Goal: Use online tool/utility: Utilize a website feature to perform a specific function

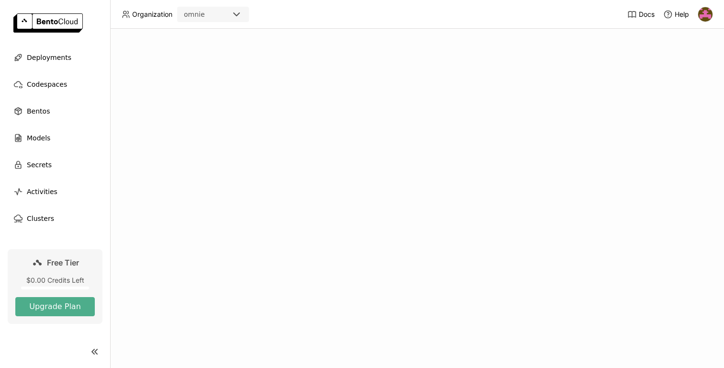
click at [70, 280] on div "$0.00 Credits Left" at bounding box center [55, 280] width 80 height 9
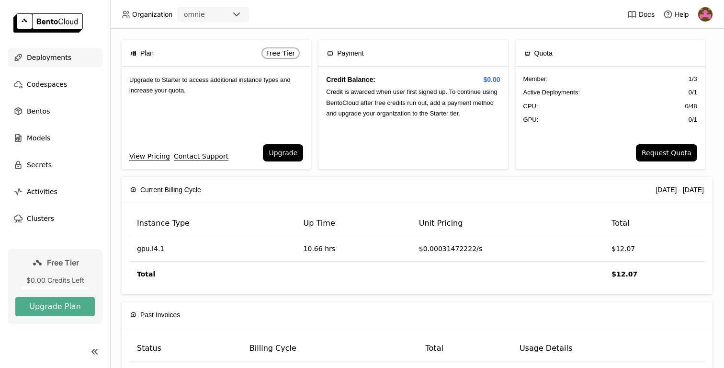
click at [48, 60] on span "Deployments" at bounding box center [49, 57] width 45 height 11
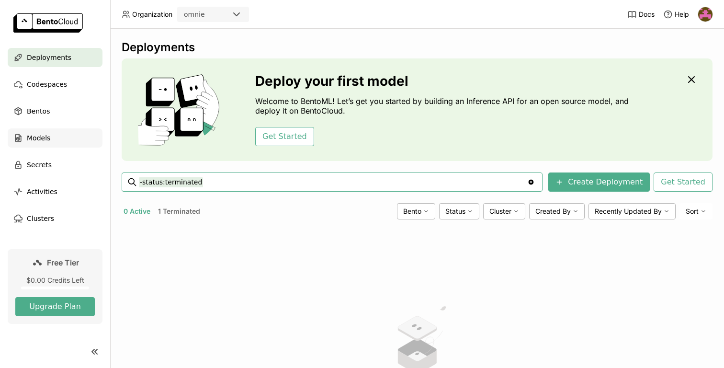
click at [36, 141] on span "Models" at bounding box center [38, 137] width 23 height 11
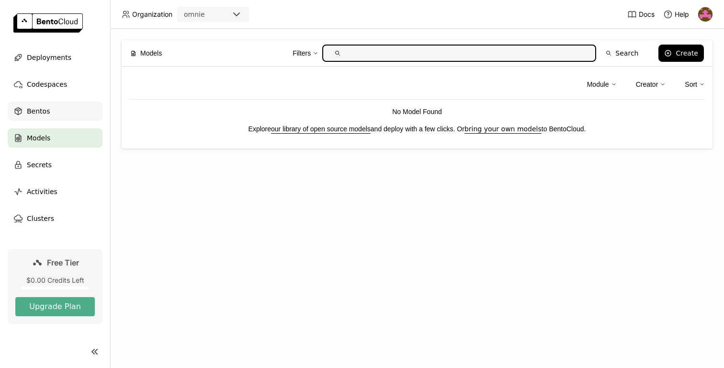
click at [42, 110] on span "Bentos" at bounding box center [38, 110] width 23 height 11
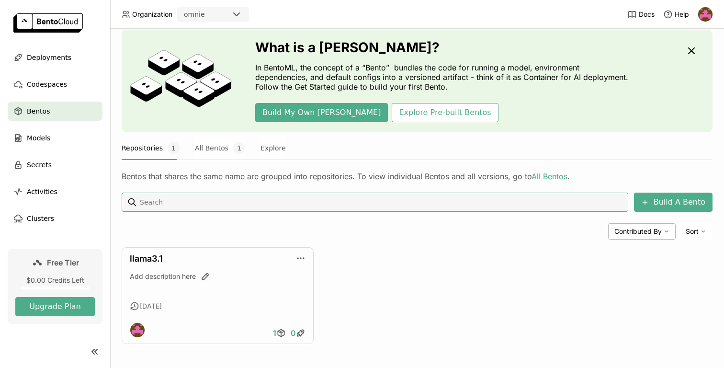
scroll to position [31, 0]
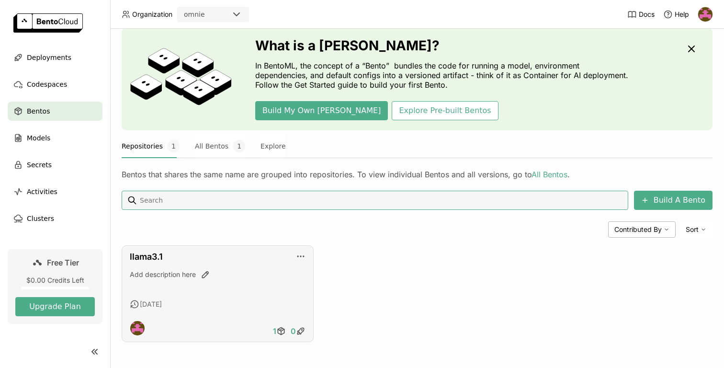
click at [281, 264] on div "llama3.1 Add description here [DATE] 1 0" at bounding box center [218, 293] width 192 height 97
click at [145, 256] on link "llama3.1" at bounding box center [146, 257] width 33 height 10
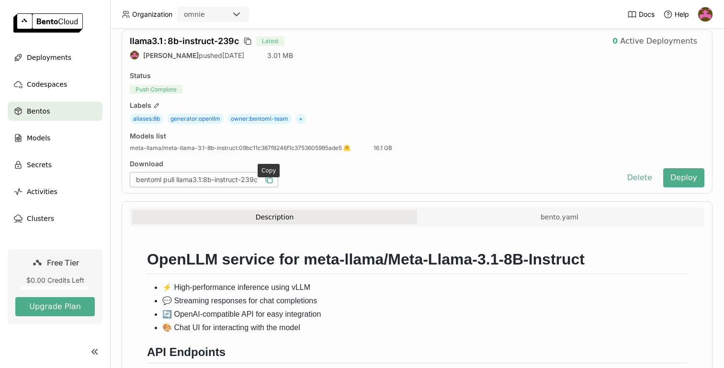
scroll to position [50, 0]
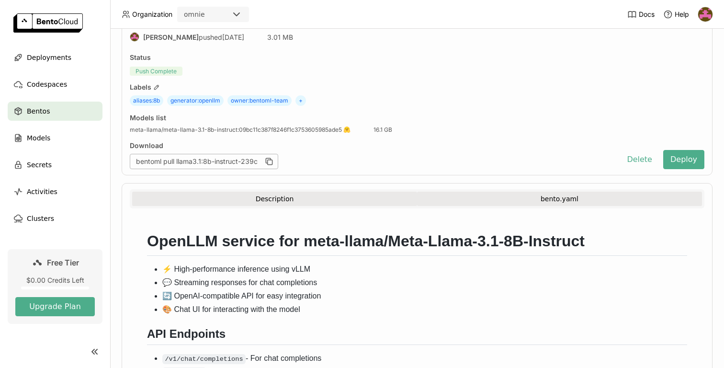
click at [489, 199] on button "bento.yaml" at bounding box center [559, 199] width 285 height 14
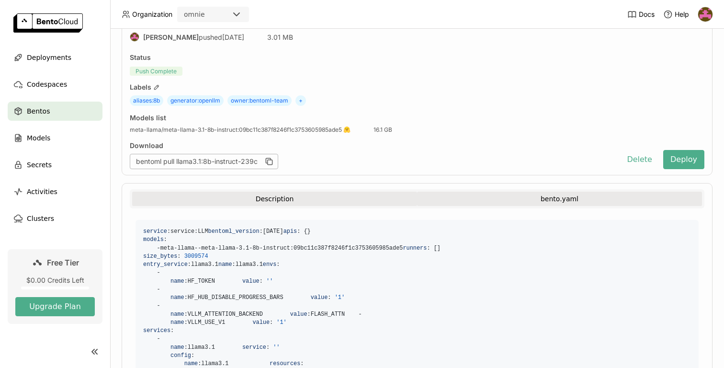
click at [315, 201] on button "Description" at bounding box center [274, 199] width 285 height 14
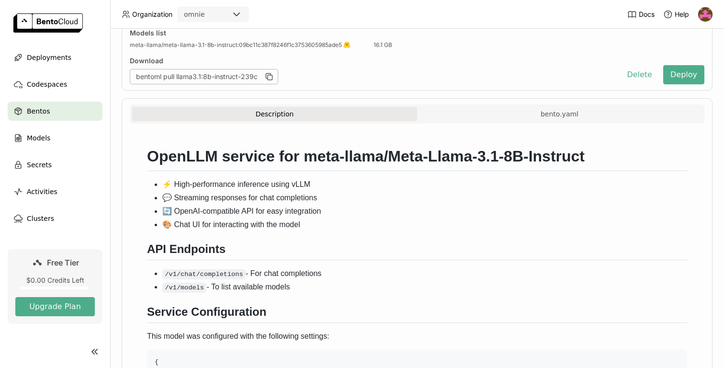
scroll to position [0, 0]
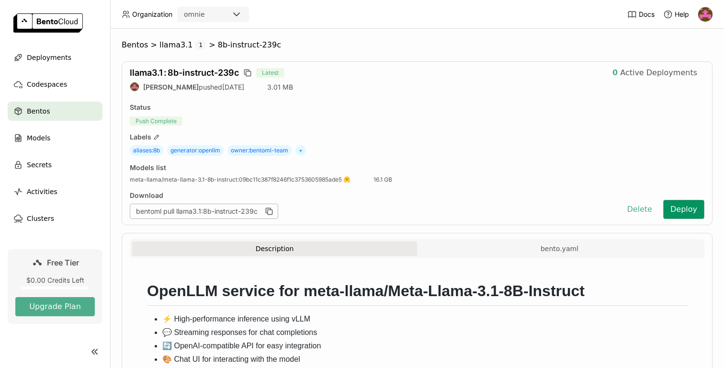
click at [681, 212] on button "Deploy" at bounding box center [684, 209] width 41 height 19
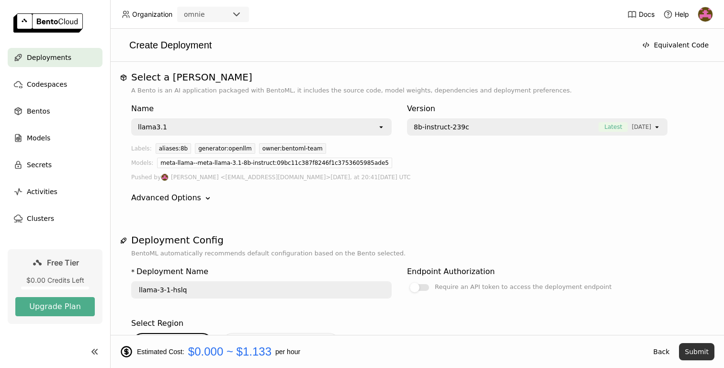
click at [703, 350] on button "Submit" at bounding box center [696, 351] width 35 height 17
click at [696, 353] on button "Submit" at bounding box center [696, 351] width 35 height 17
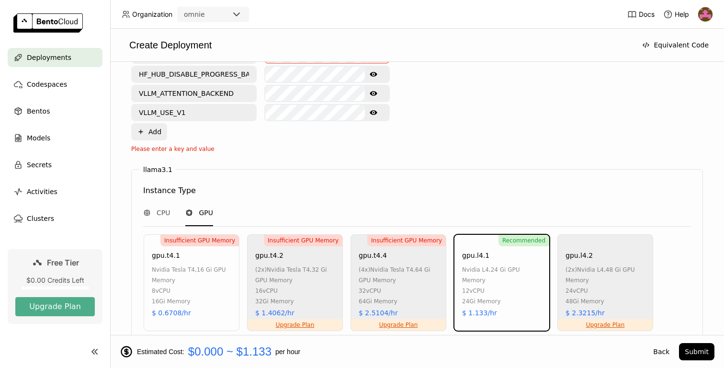
scroll to position [471, 0]
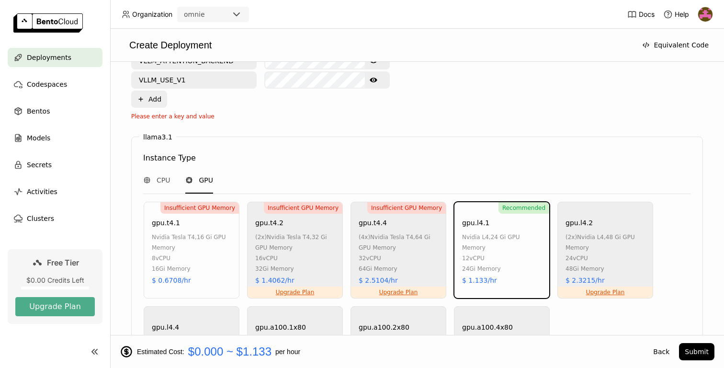
click at [507, 265] on div "nvidia l4 , 24 Gi GPU Memory 12 vCPU 24Gi Memory" at bounding box center [503, 253] width 82 height 42
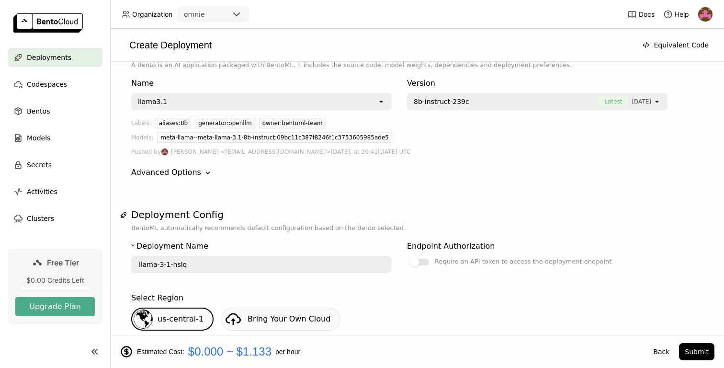
scroll to position [0, 0]
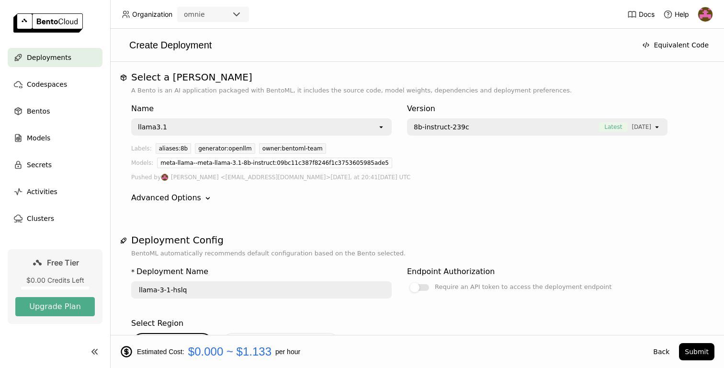
click at [474, 131] on span "8b-instruct-239c" at bounding box center [504, 127] width 180 height 10
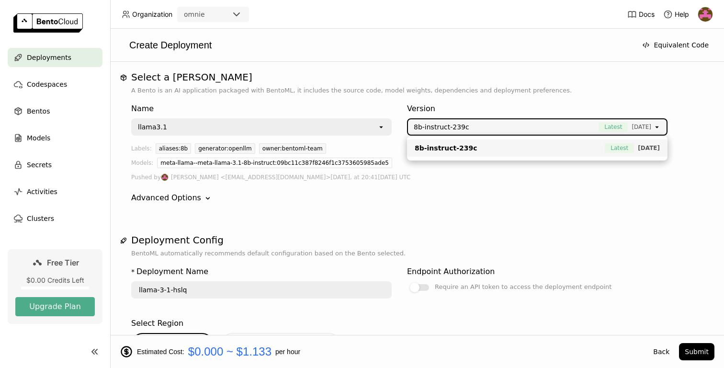
click at [337, 121] on div "llama3.1" at bounding box center [254, 126] width 245 height 15
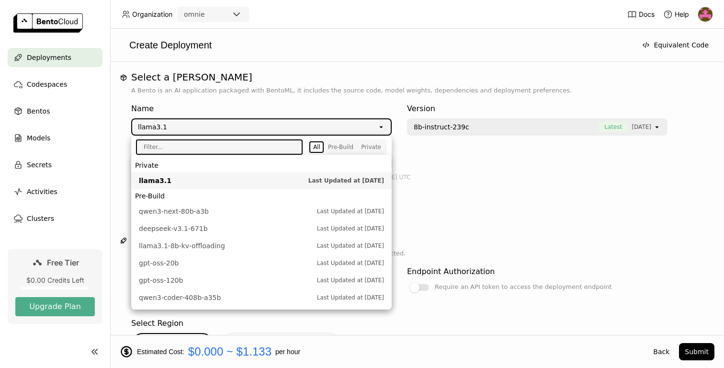
click at [215, 184] on span "llama3.1" at bounding box center [221, 181] width 165 height 10
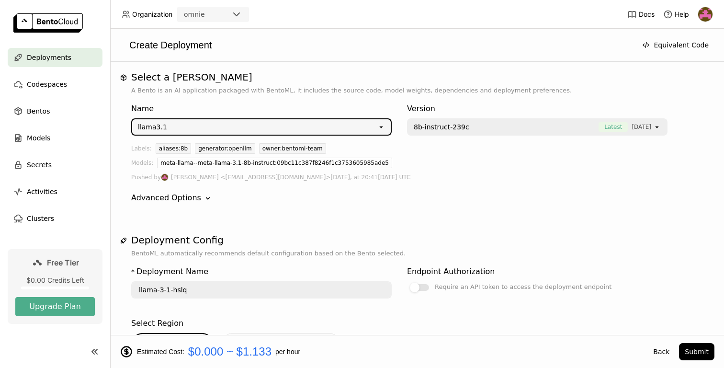
click at [550, 126] on span "8b-instruct-239c" at bounding box center [504, 127] width 180 height 10
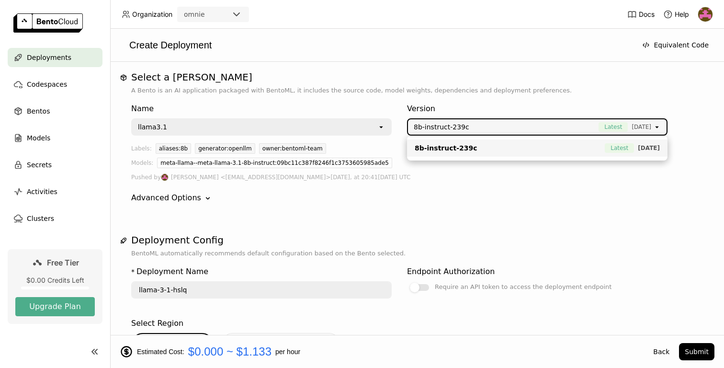
click at [547, 187] on div "Name llama3.1 open Version 8b-instruct-239c Latest [DATE] open Labels: aliases:…" at bounding box center [417, 153] width 572 height 116
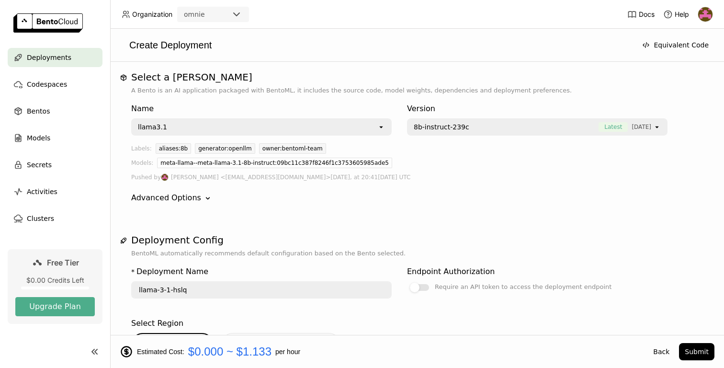
click at [203, 195] on icon "Down" at bounding box center [208, 199] width 10 height 10
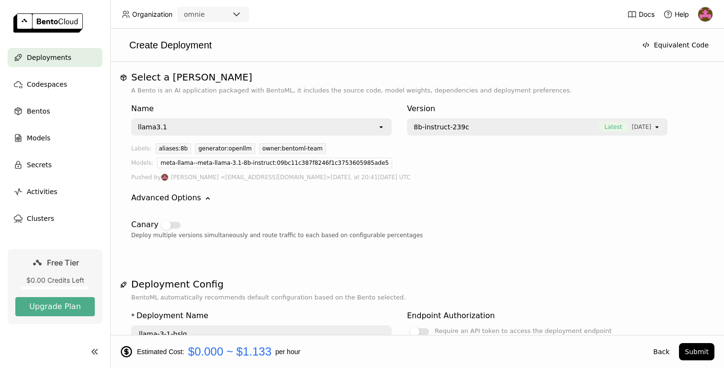
click at [203, 195] on icon "Down" at bounding box center [208, 199] width 10 height 10
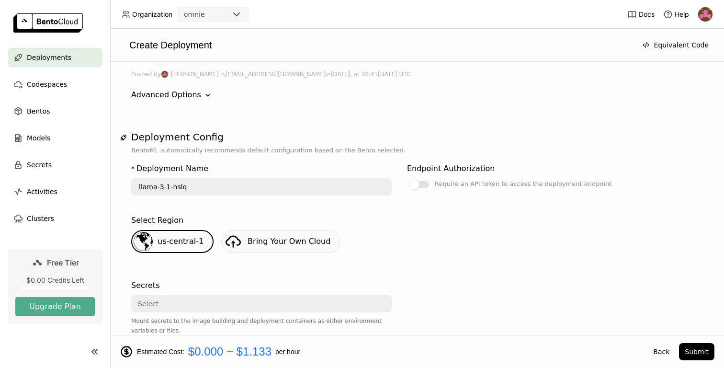
scroll to position [110, 0]
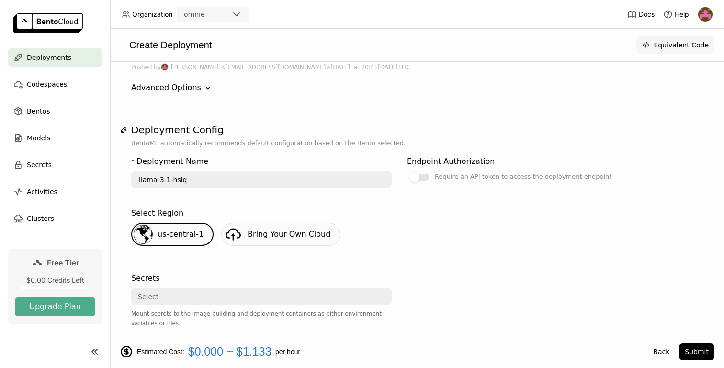
click at [676, 45] on button "Equivalent Code" at bounding box center [676, 44] width 78 height 17
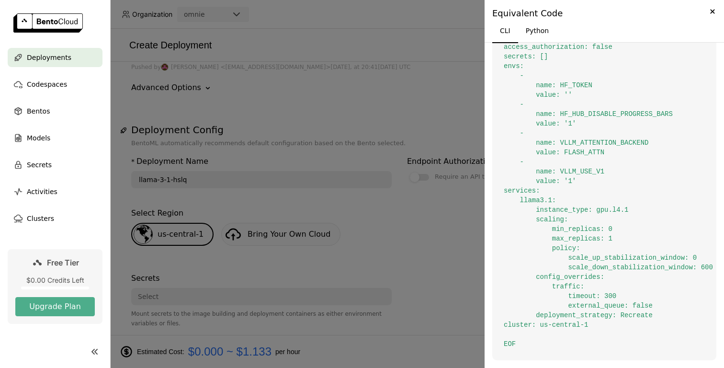
scroll to position [0, 0]
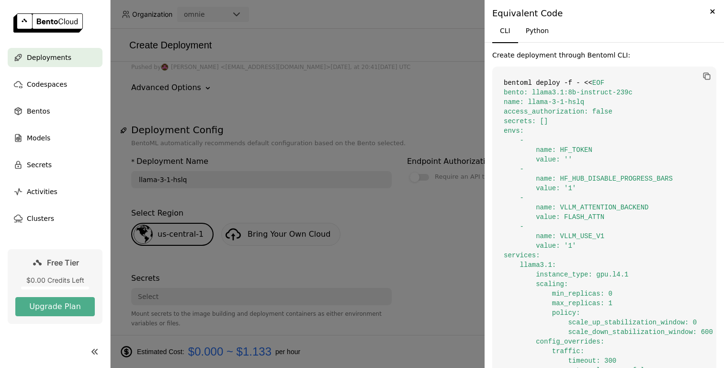
click at [372, 109] on div at bounding box center [362, 184] width 724 height 368
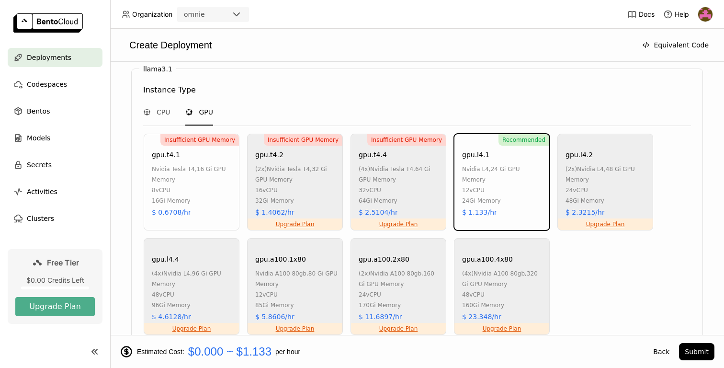
scroll to position [735, 0]
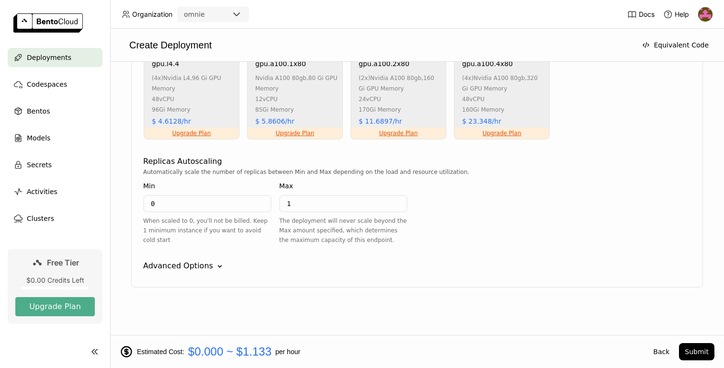
click at [216, 267] on icon "Down" at bounding box center [220, 267] width 10 height 10
click at [41, 219] on span "Clusters" at bounding box center [40, 218] width 27 height 11
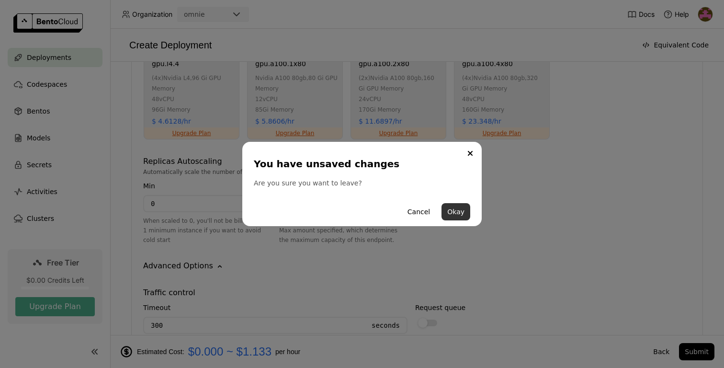
click at [456, 212] on button "Okay" at bounding box center [456, 211] width 29 height 17
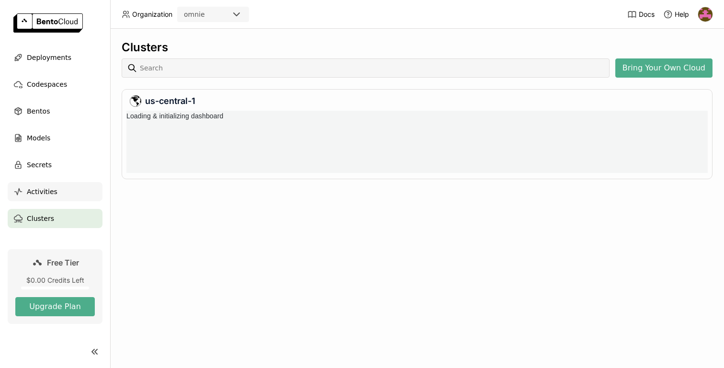
click at [36, 199] on div "Activities" at bounding box center [55, 191] width 95 height 19
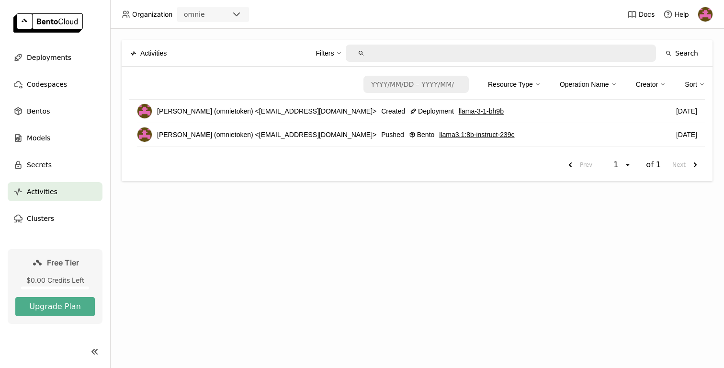
click at [439, 138] on link "llama3.1 : 8b-instruct-239c" at bounding box center [476, 134] width 75 height 11
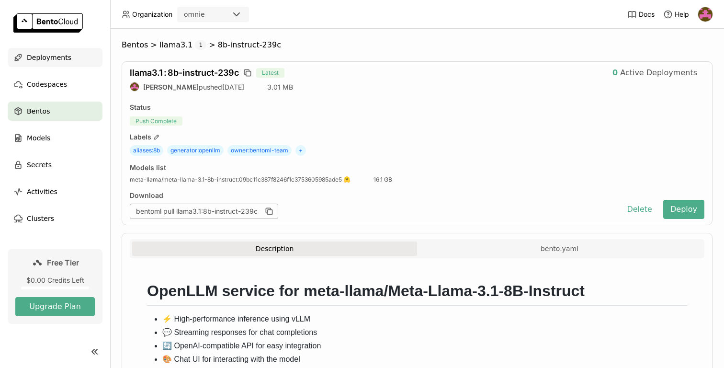
click at [47, 57] on span "Deployments" at bounding box center [49, 57] width 45 height 11
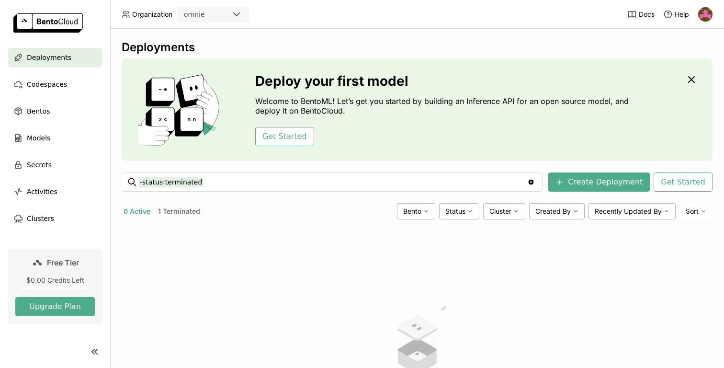
click at [250, 247] on div "No active deployment Once you create a deployment, it will appear here." at bounding box center [417, 358] width 591 height 262
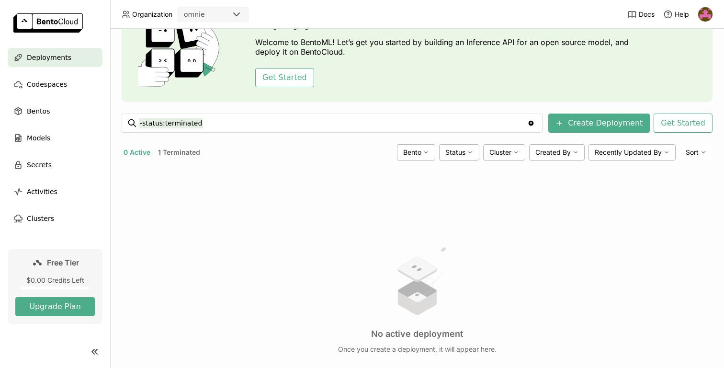
scroll to position [42, 0]
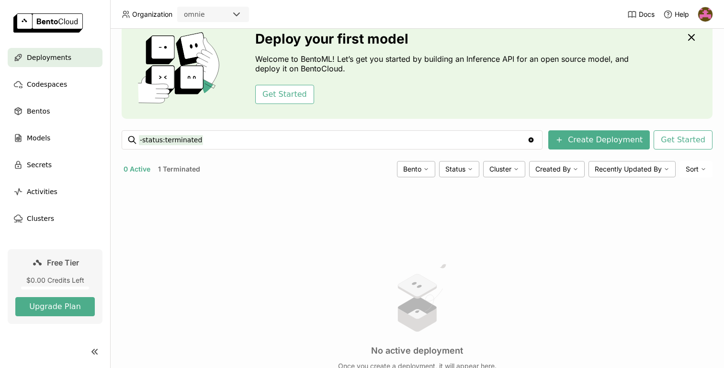
click at [184, 170] on button "1 Terminated" at bounding box center [179, 169] width 46 height 12
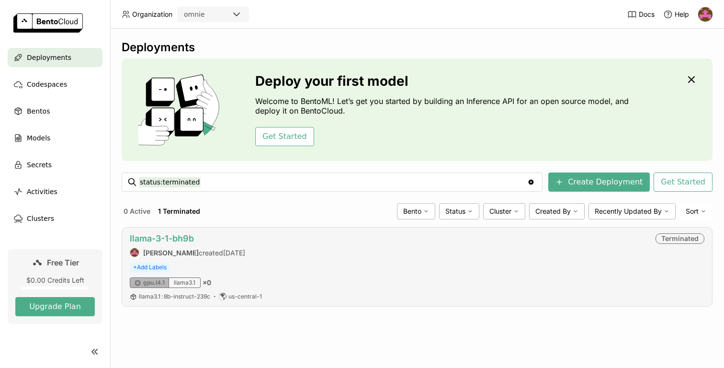
click at [174, 237] on link "llama-3-1-bh9b" at bounding box center [162, 238] width 64 height 10
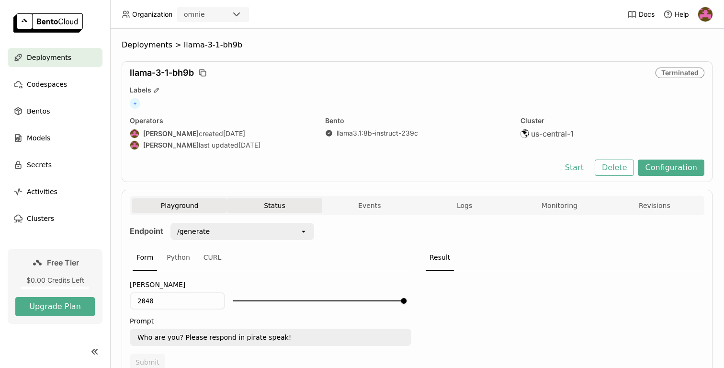
click at [276, 205] on button "Status" at bounding box center [274, 205] width 95 height 14
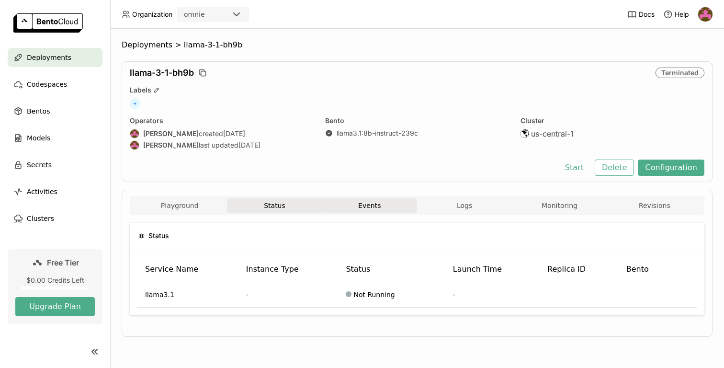
click at [375, 204] on button "Events" at bounding box center [369, 205] width 95 height 14
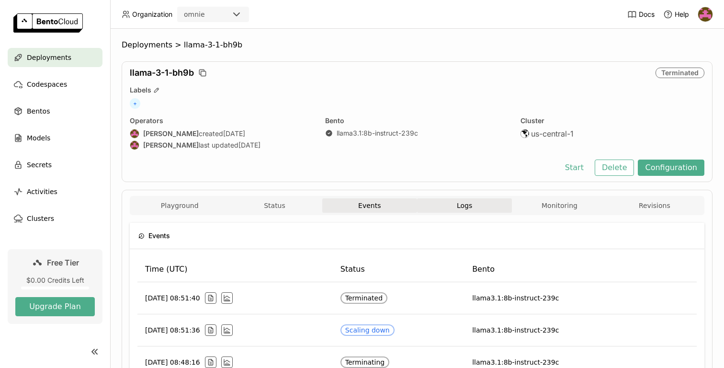
click at [468, 209] on span "Logs" at bounding box center [464, 205] width 15 height 9
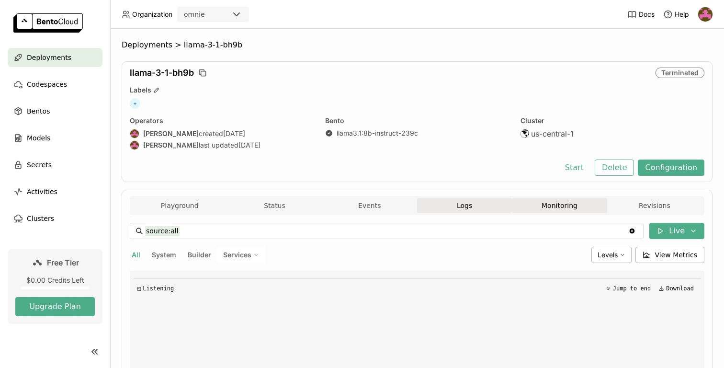
click at [550, 208] on button "Monitoring" at bounding box center [559, 205] width 95 height 14
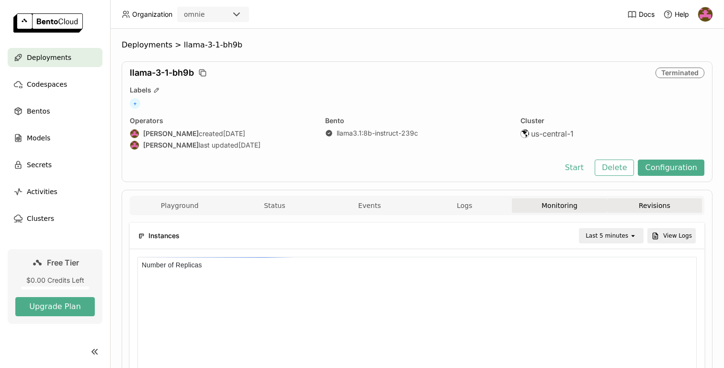
click at [652, 205] on button "Revisions" at bounding box center [655, 205] width 95 height 14
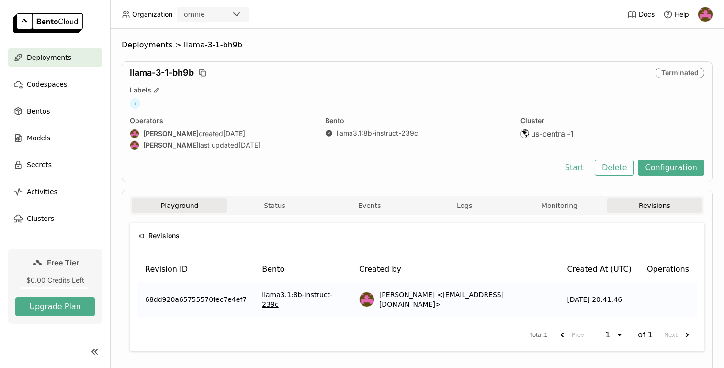
click at [179, 206] on button "Playground" at bounding box center [179, 205] width 95 height 14
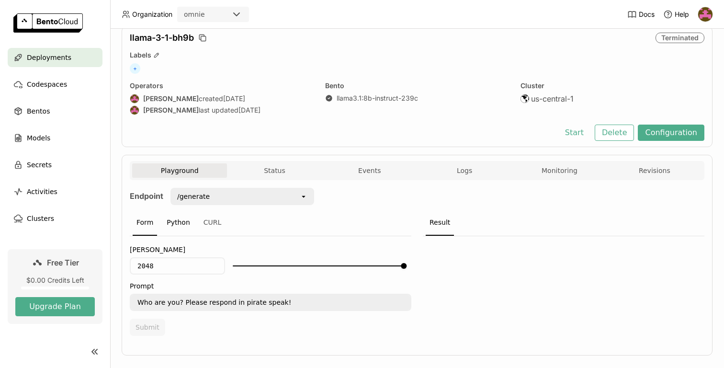
click at [175, 221] on div "Python" at bounding box center [178, 223] width 31 height 26
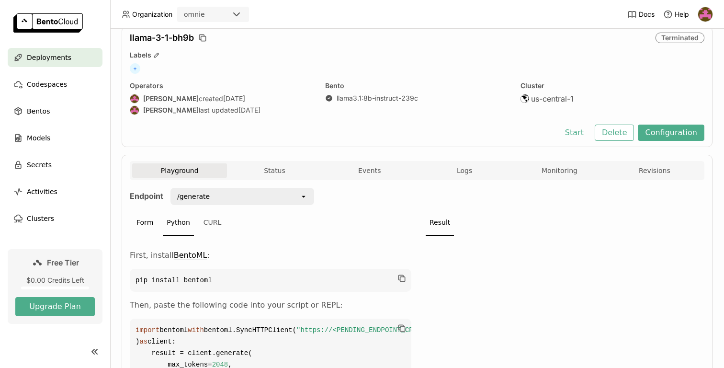
click at [145, 222] on div "Form" at bounding box center [145, 223] width 24 height 26
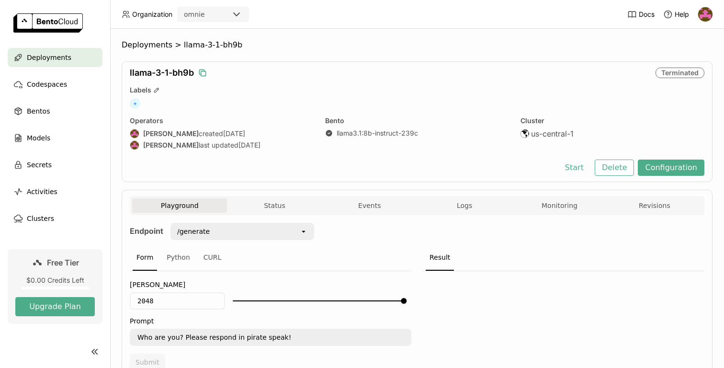
click at [205, 72] on icon "button" at bounding box center [203, 73] width 10 height 10
click at [304, 232] on icon at bounding box center [303, 232] width 3 height 2
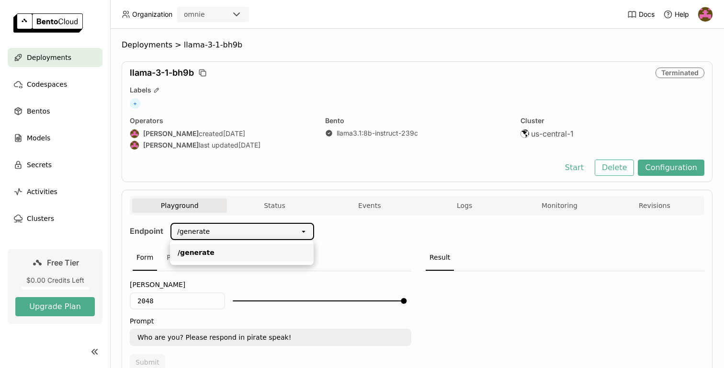
click at [304, 232] on icon at bounding box center [303, 232] width 3 height 2
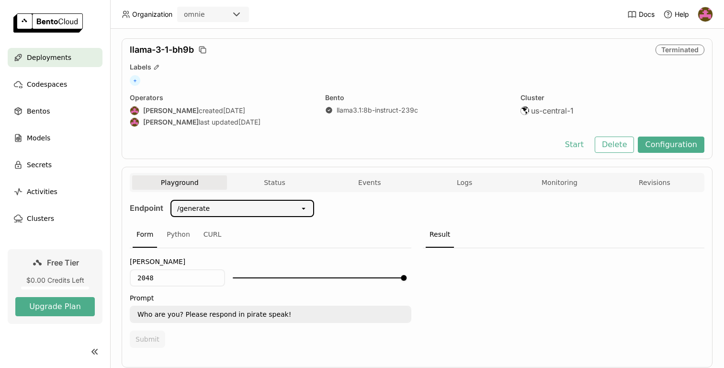
scroll to position [48, 0]
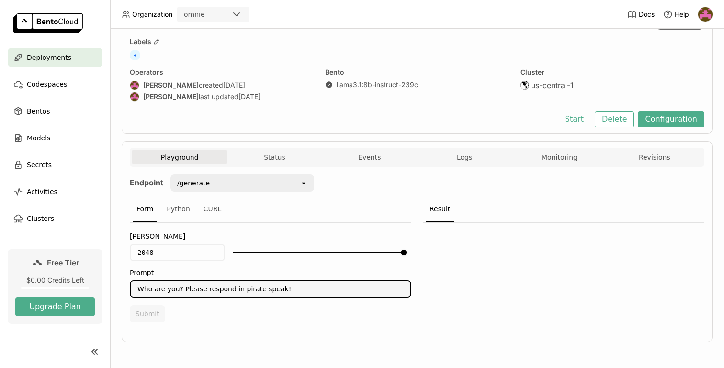
click at [190, 292] on textarea "Who are you? Please respond in pirate speak!" at bounding box center [271, 288] width 280 height 15
click at [297, 288] on textarea "Who are you? Please respond in pirate speak!" at bounding box center [271, 288] width 280 height 15
type textarea "Who are you? Please respond in pirate speak!"
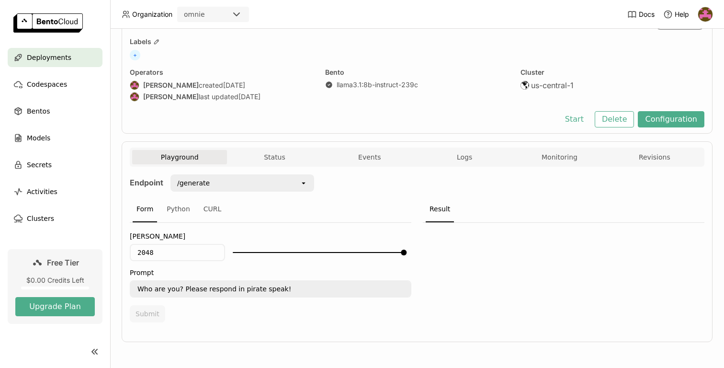
click at [439, 211] on div "Result" at bounding box center [440, 209] width 28 height 26
click at [209, 212] on div "CURL" at bounding box center [213, 209] width 26 height 26
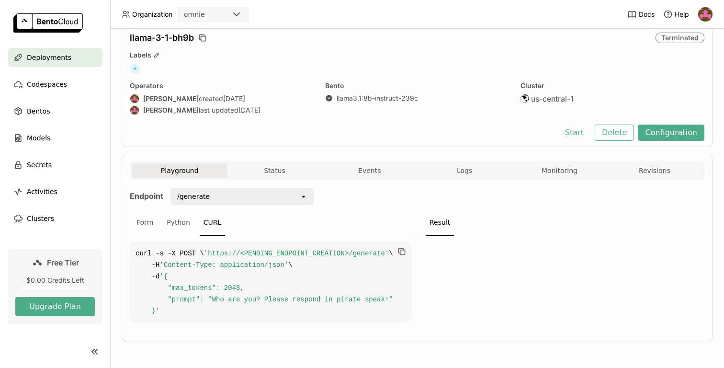
click at [315, 253] on span "'https://<PENDING_ENDPOINT_CREATION>/generate'" at bounding box center [296, 254] width 185 height 8
copy span "generate"
click at [265, 163] on button "Status" at bounding box center [274, 170] width 95 height 14
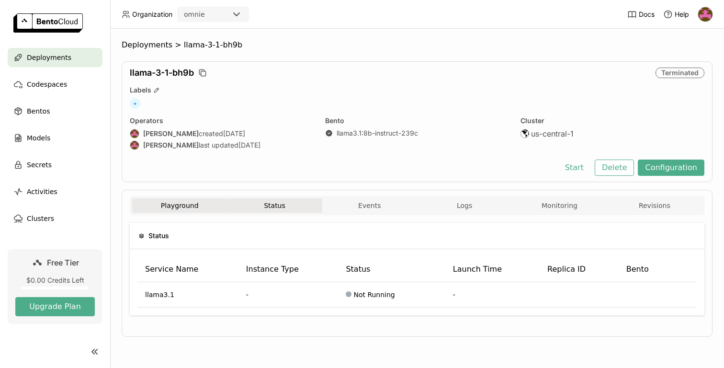
click at [185, 204] on button "Playground" at bounding box center [179, 205] width 95 height 14
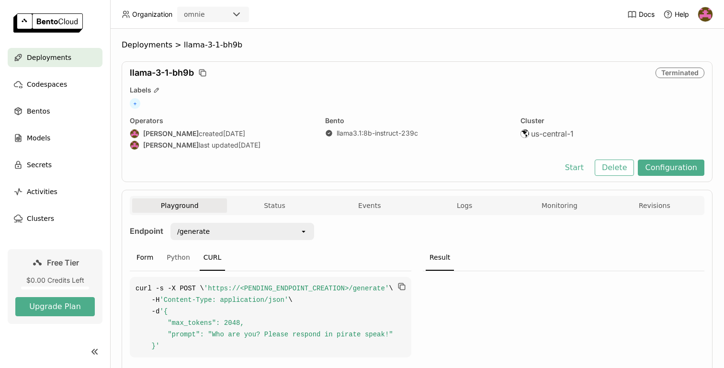
click at [147, 257] on div "Form" at bounding box center [145, 258] width 24 height 26
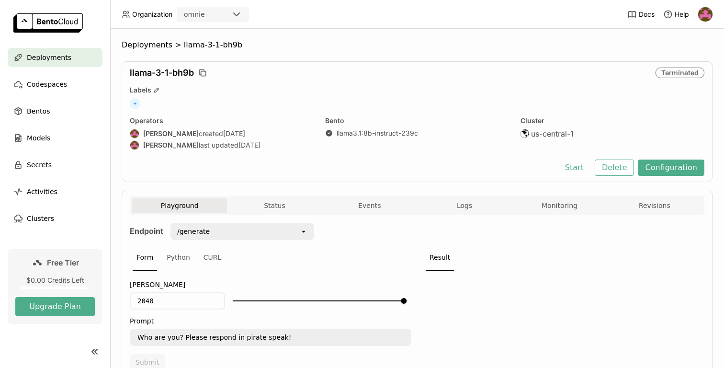
scroll to position [48, 0]
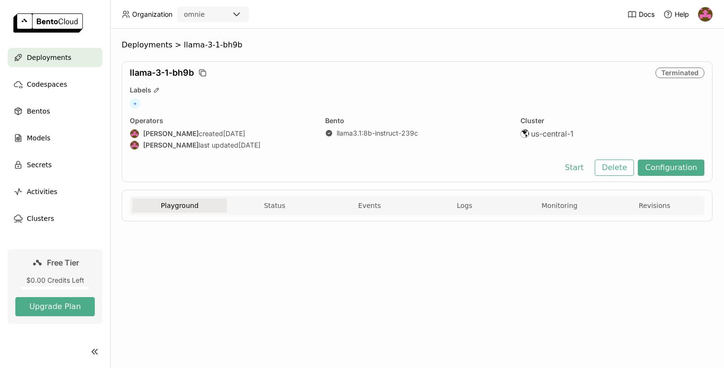
click at [177, 207] on button "Playground" at bounding box center [179, 205] width 95 height 14
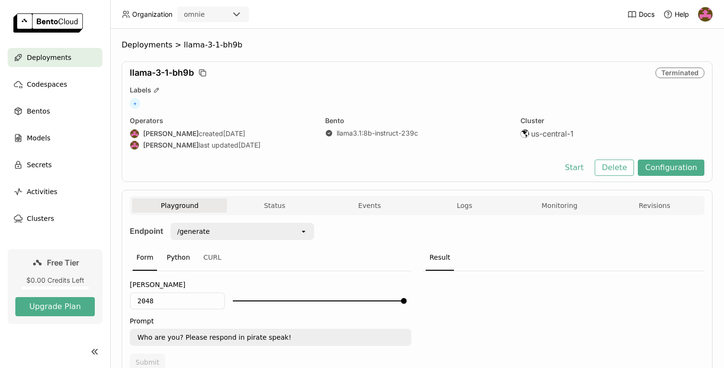
click at [176, 256] on div "Python" at bounding box center [178, 258] width 31 height 26
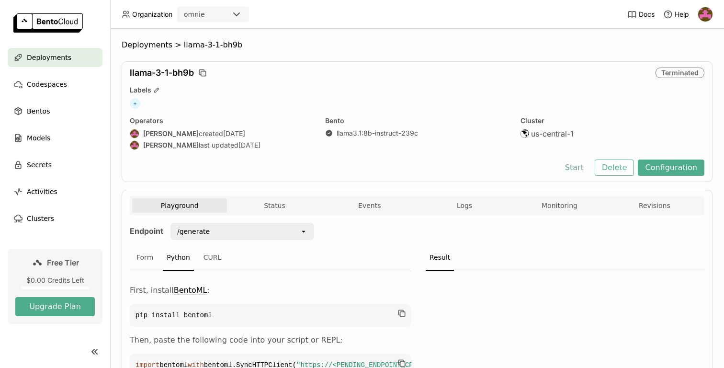
click at [585, 170] on button "Start" at bounding box center [574, 168] width 33 height 16
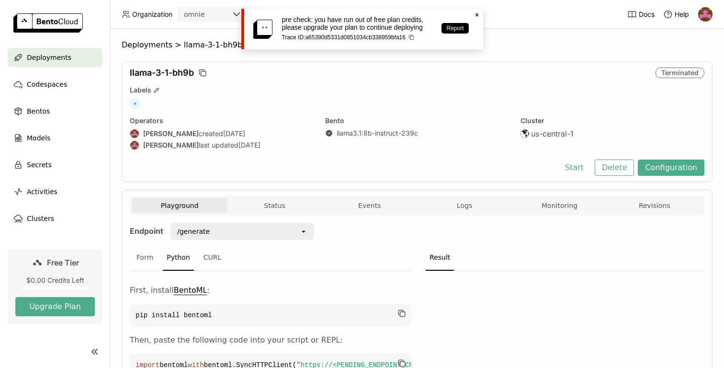
click at [476, 14] on icon at bounding box center [476, 14] width 3 height 3
